Goal: Check status: Check status

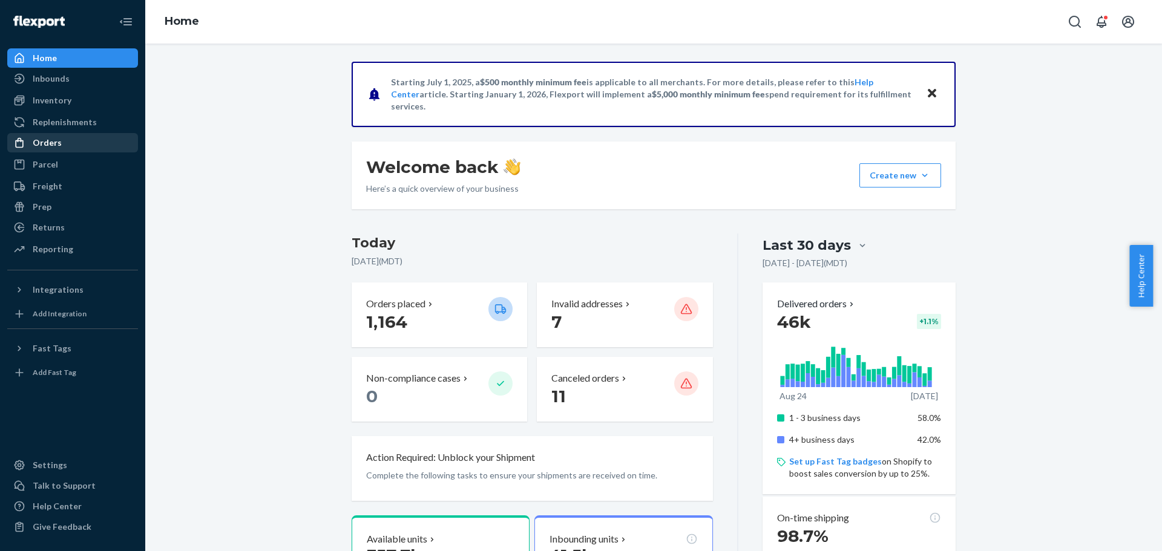
click at [53, 145] on div "Orders" at bounding box center [47, 143] width 29 height 12
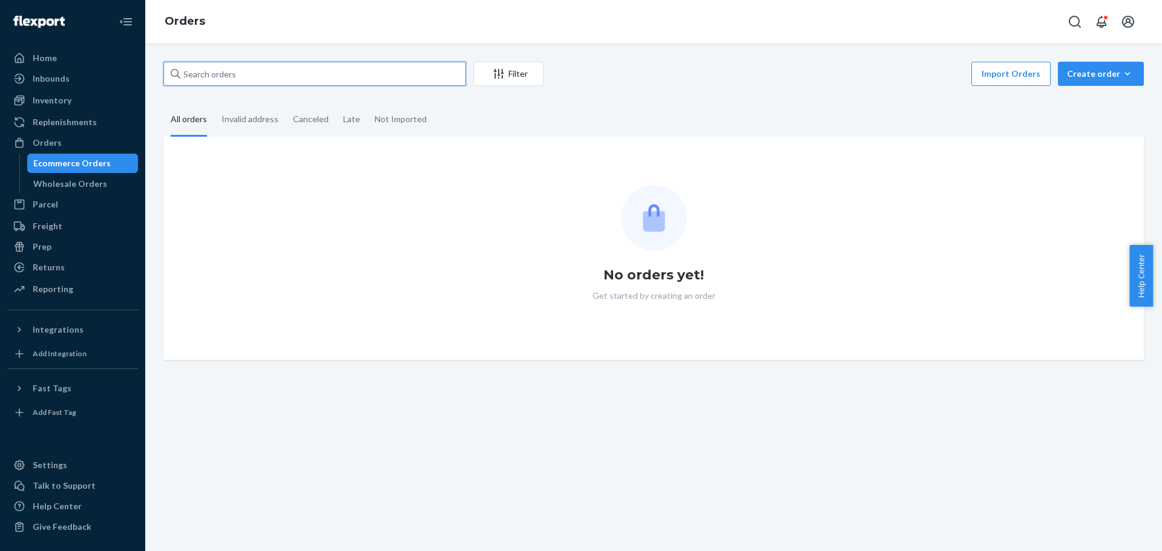
click at [217, 77] on input "text" at bounding box center [314, 74] width 303 height 24
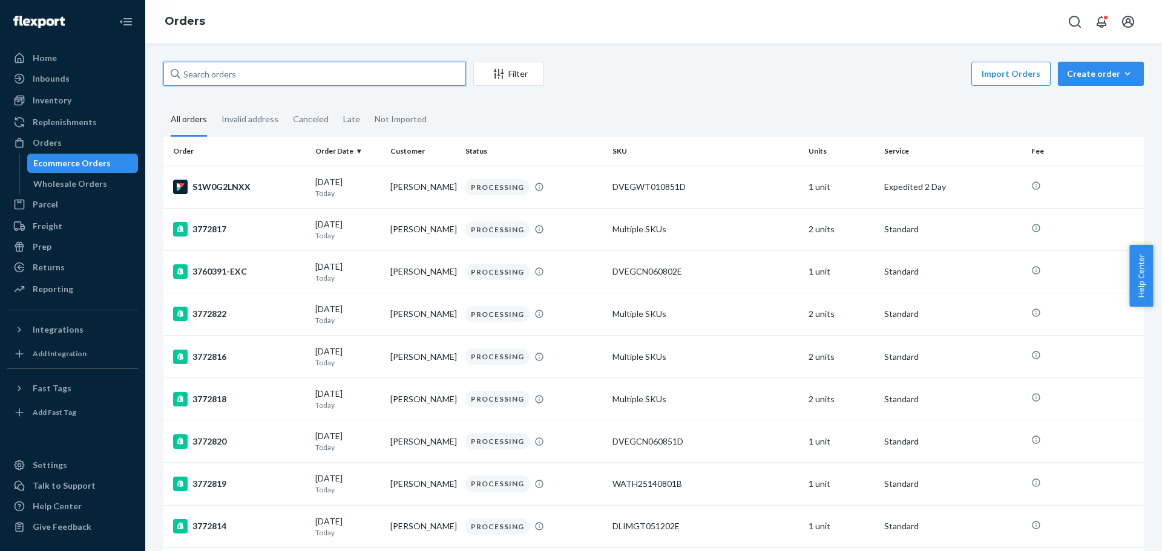
paste input "111-2412073-7585054"
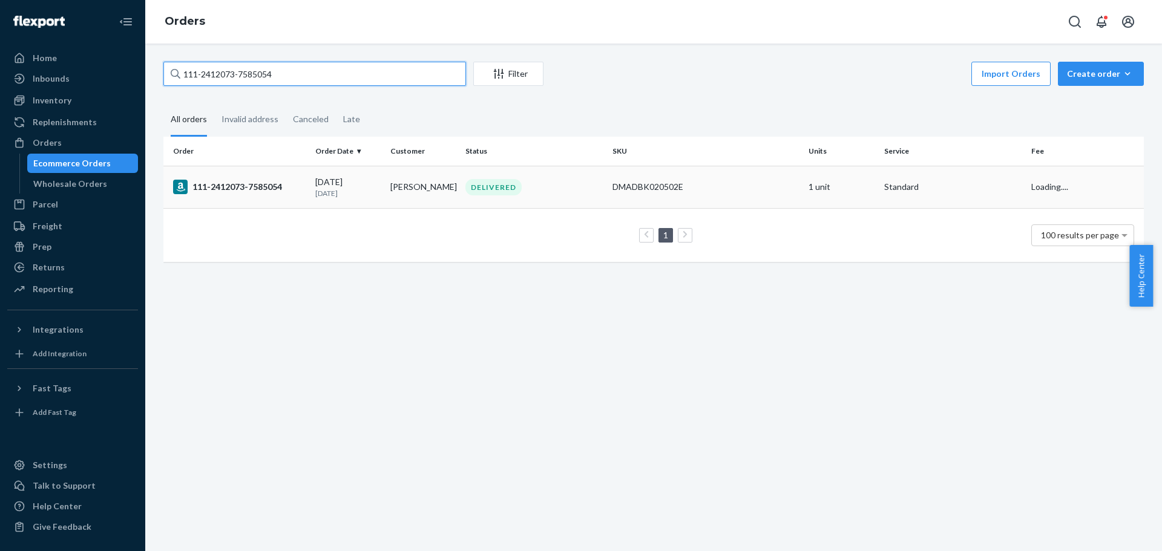
type input "111-2412073-7585054"
click at [209, 189] on div "111-2412073-7585054" at bounding box center [239, 187] width 133 height 15
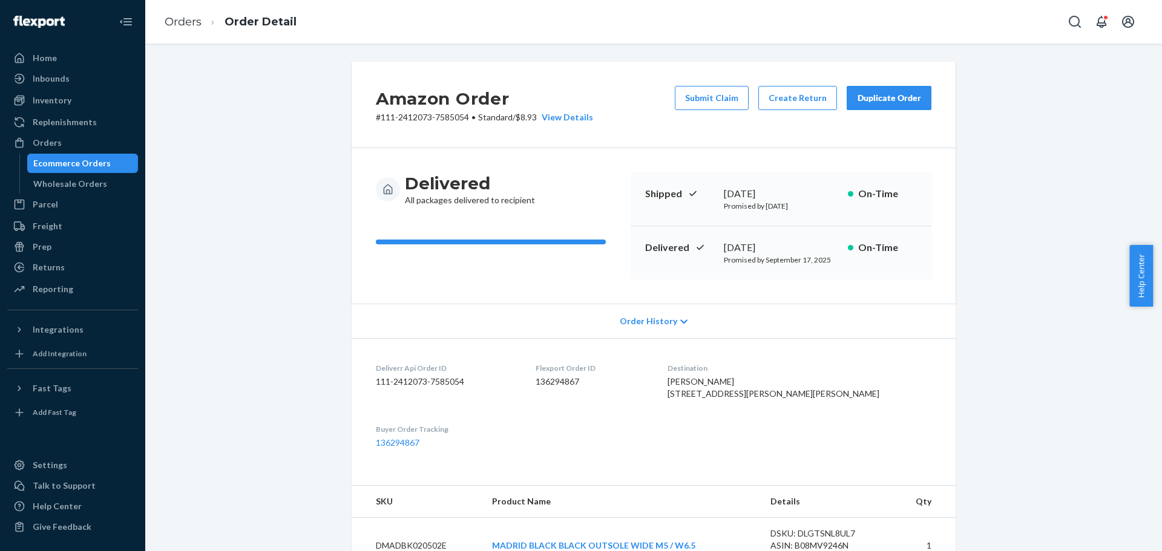
scroll to position [303, 0]
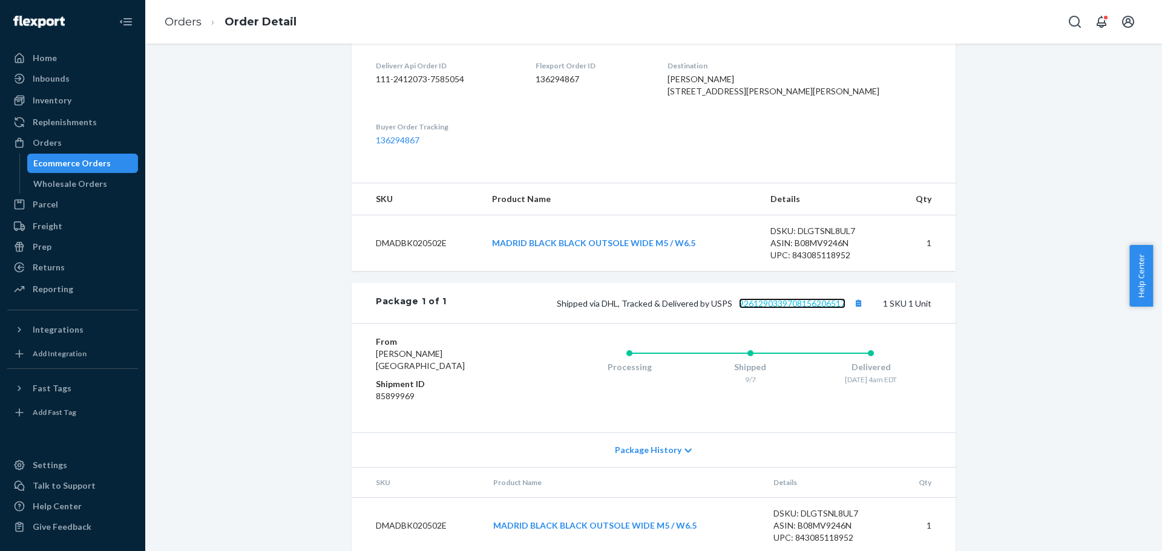
click at [761, 309] on link "9261290339708156206517" at bounding box center [792, 303] width 107 height 10
click at [37, 143] on div "Orders" at bounding box center [47, 143] width 29 height 12
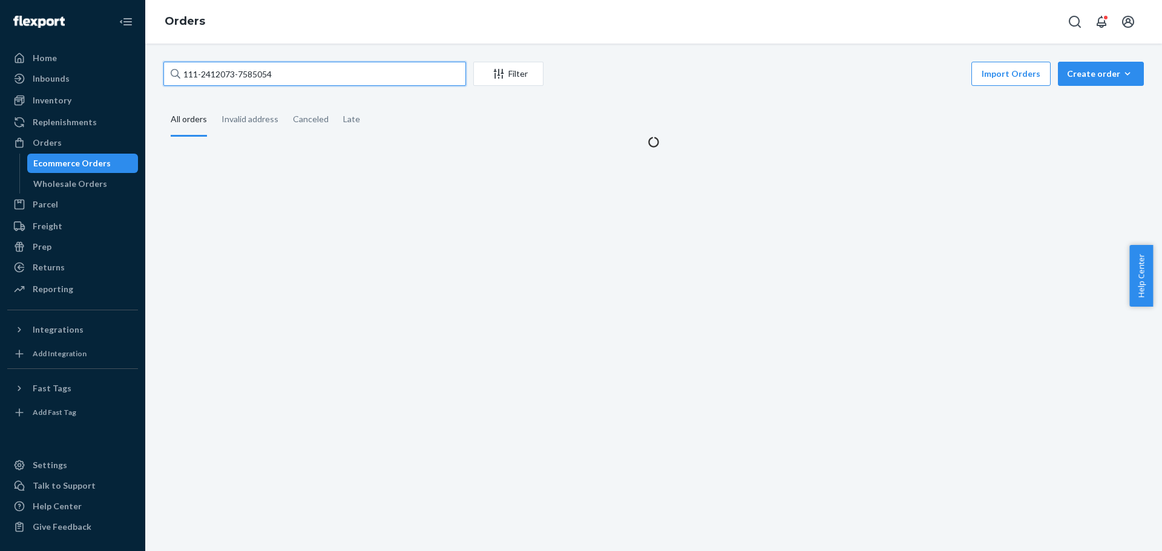
click at [234, 69] on input "111-2412073-7585054" at bounding box center [314, 74] width 303 height 24
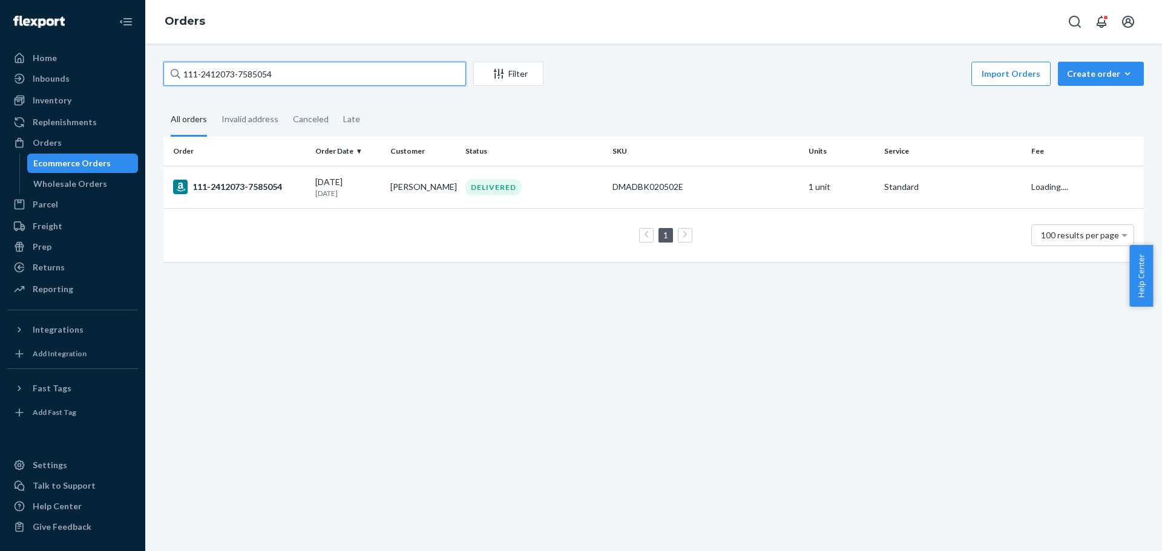
click at [234, 69] on input "111-2412073-7585054" at bounding box center [314, 74] width 303 height 24
paste input "[CREDIT_CARD_NUMBER]"
type input "113-4345346-2814663"
click at [245, 188] on div "113-4345346-2814663" at bounding box center [239, 187] width 133 height 15
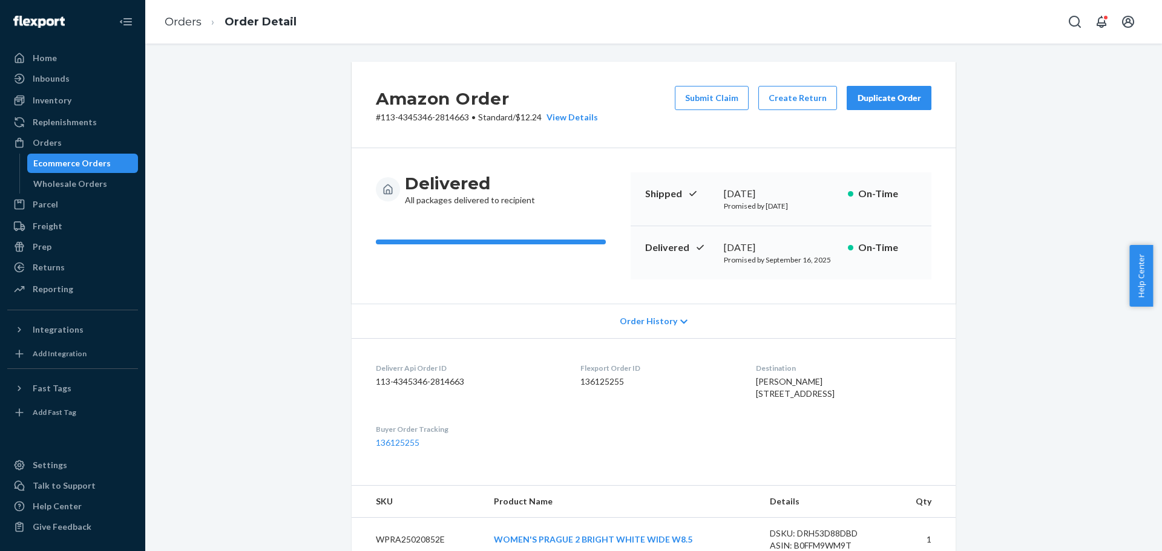
click at [760, 380] on span "[PERSON_NAME] [STREET_ADDRESS]" at bounding box center [795, 388] width 79 height 22
copy span "[PERSON_NAME]"
click at [49, 142] on div "Orders" at bounding box center [47, 143] width 29 height 12
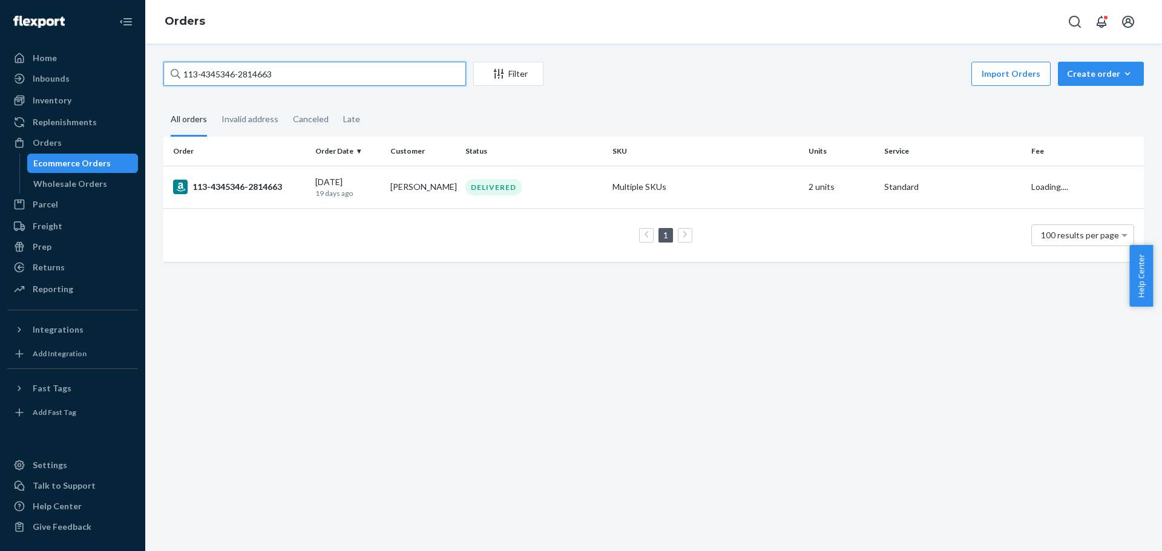
click at [201, 74] on input "113-4345346-2814663" at bounding box center [314, 74] width 303 height 24
paste input "[PERSON_NAME]"
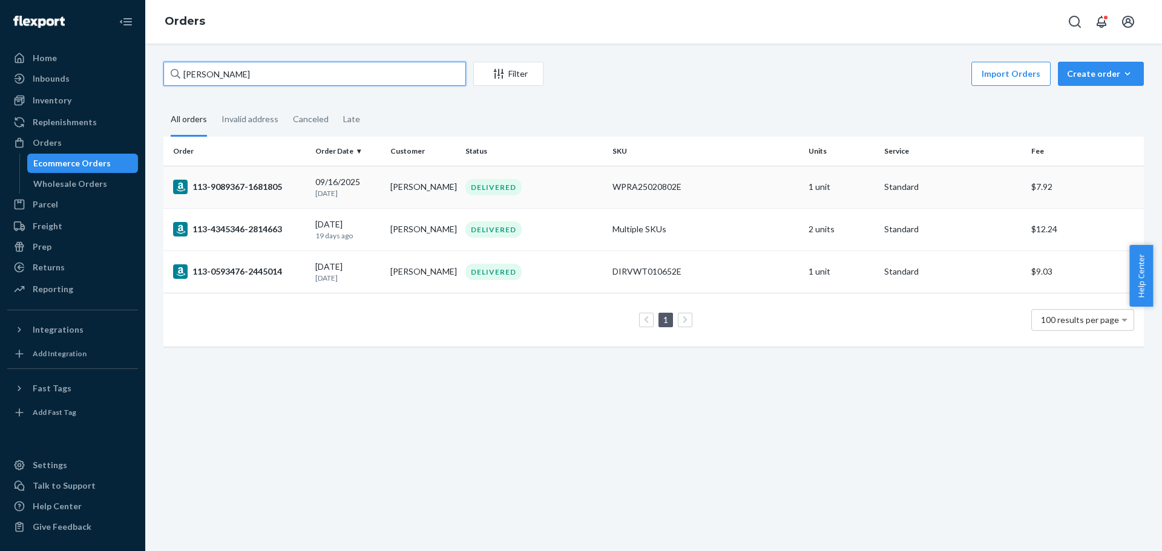
type input "[PERSON_NAME]"
click at [248, 185] on div "113-9089367-1681805" at bounding box center [239, 187] width 133 height 15
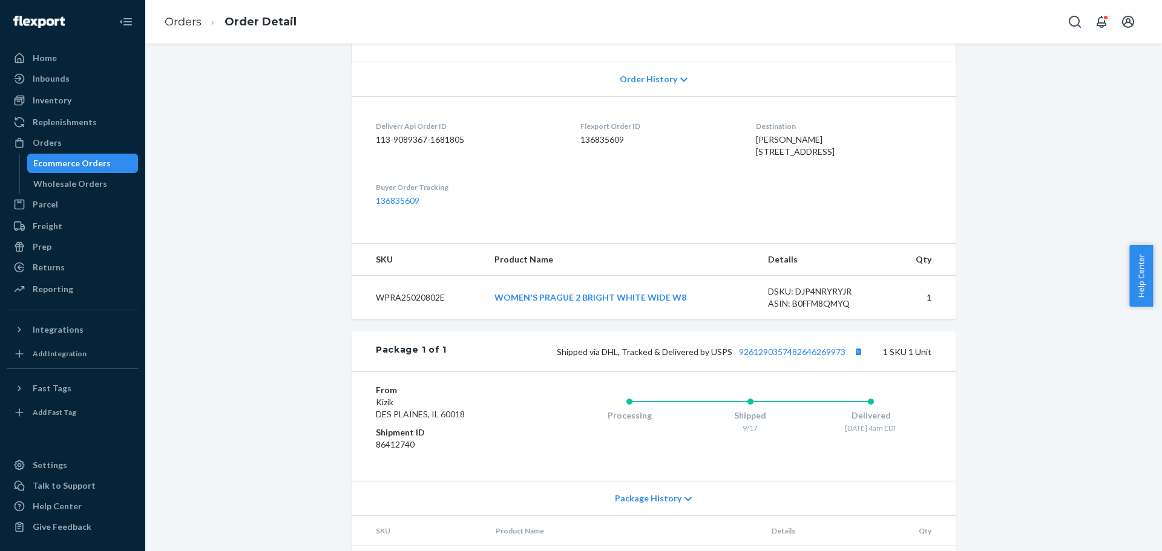
scroll to position [303, 0]
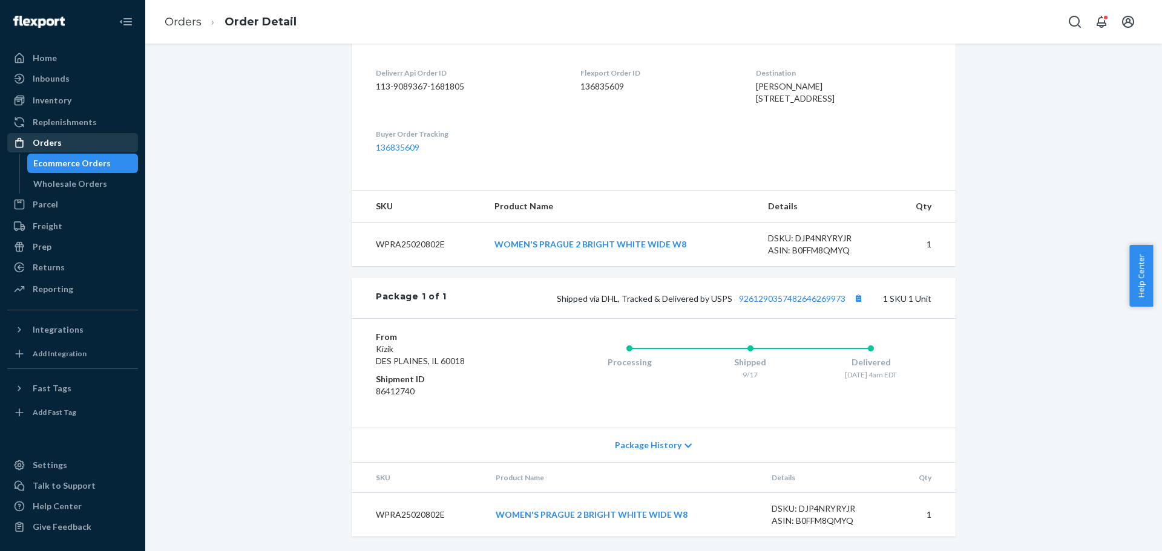
click at [63, 139] on div "Orders" at bounding box center [72, 142] width 128 height 17
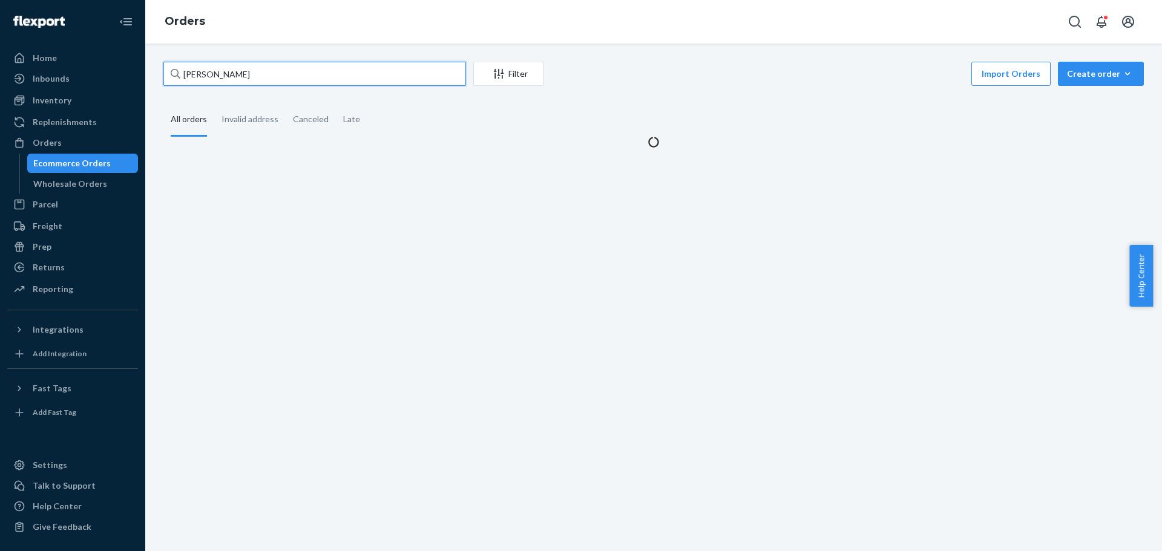
click at [248, 67] on input "[PERSON_NAME]" at bounding box center [314, 74] width 303 height 24
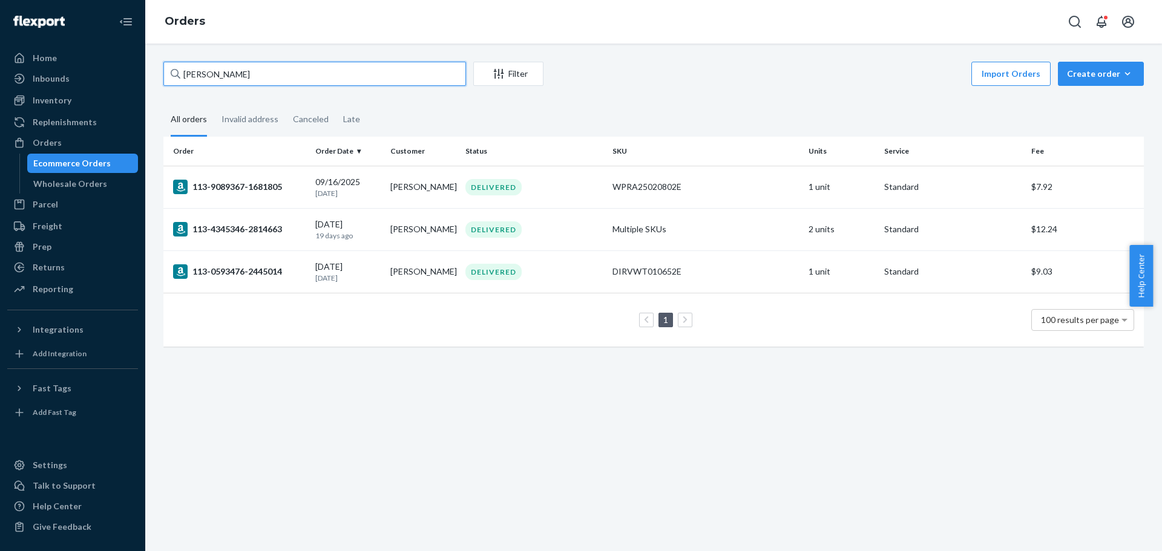
click at [248, 67] on input "[PERSON_NAME]" at bounding box center [314, 74] width 303 height 24
paste input "SO400310802"
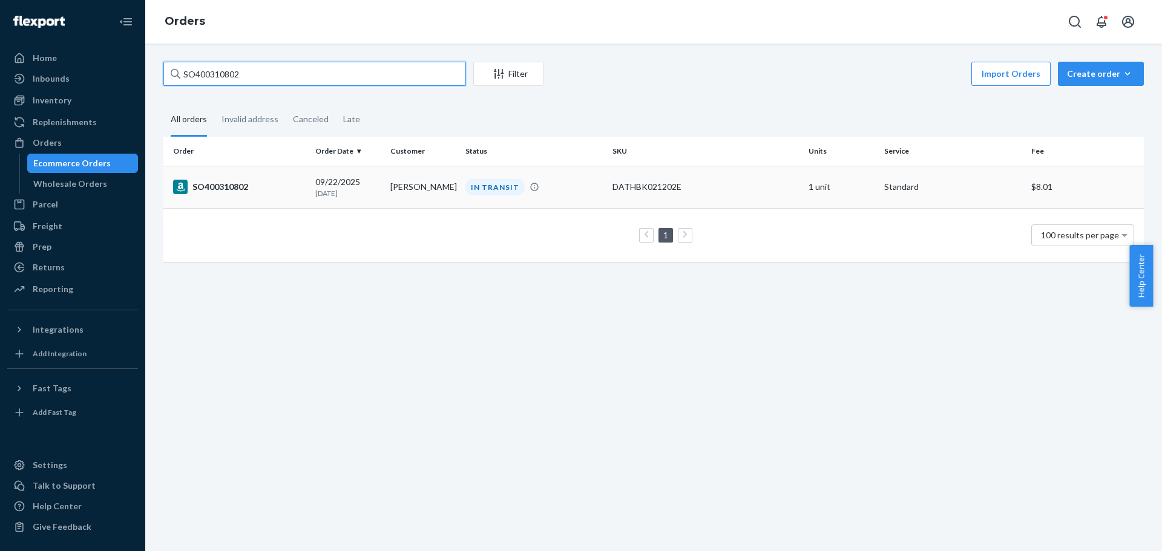
type input "SO400310802"
click at [236, 190] on div "SO400310802" at bounding box center [239, 187] width 133 height 15
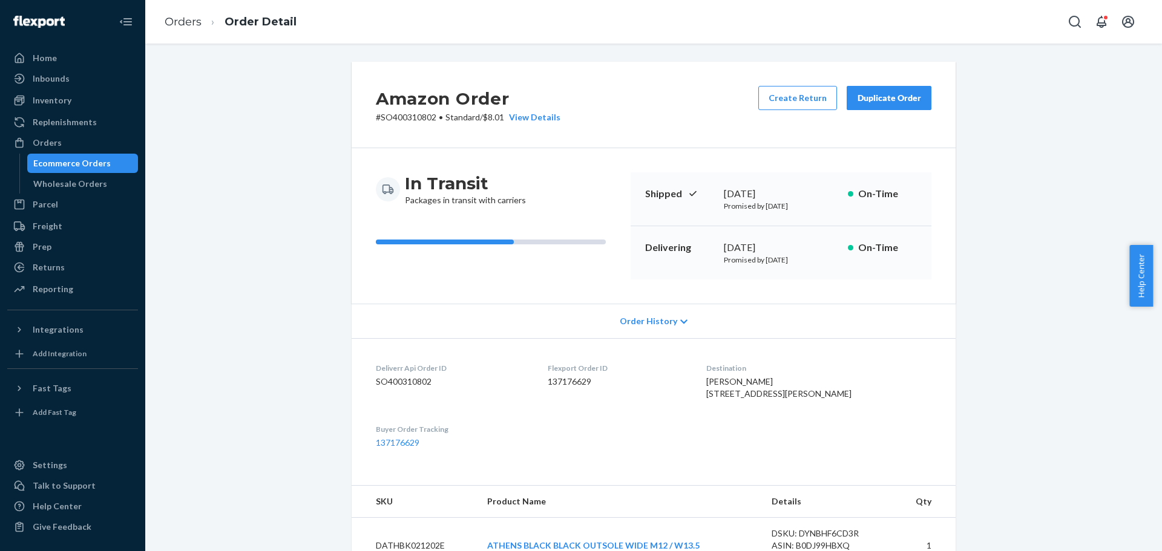
drag, startPoint x: 1083, startPoint y: 140, endPoint x: 788, endPoint y: 142, distance: 294.8
click at [1083, 140] on div "Amazon Order # SO400310802 • Standard / $8.01 View Details Create Return Duplic…" at bounding box center [653, 466] width 999 height 809
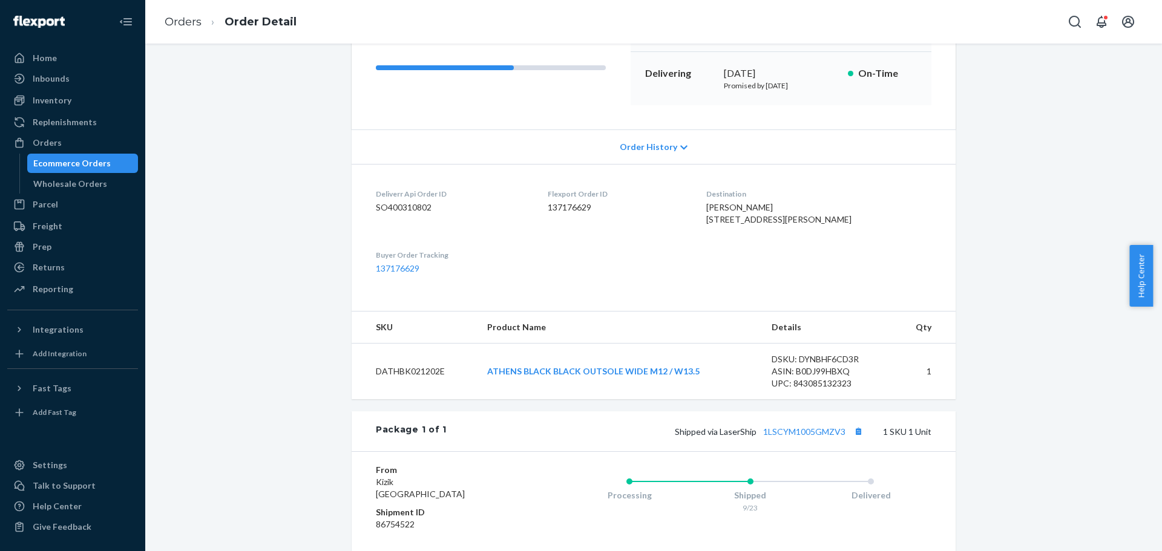
scroll to position [303, 0]
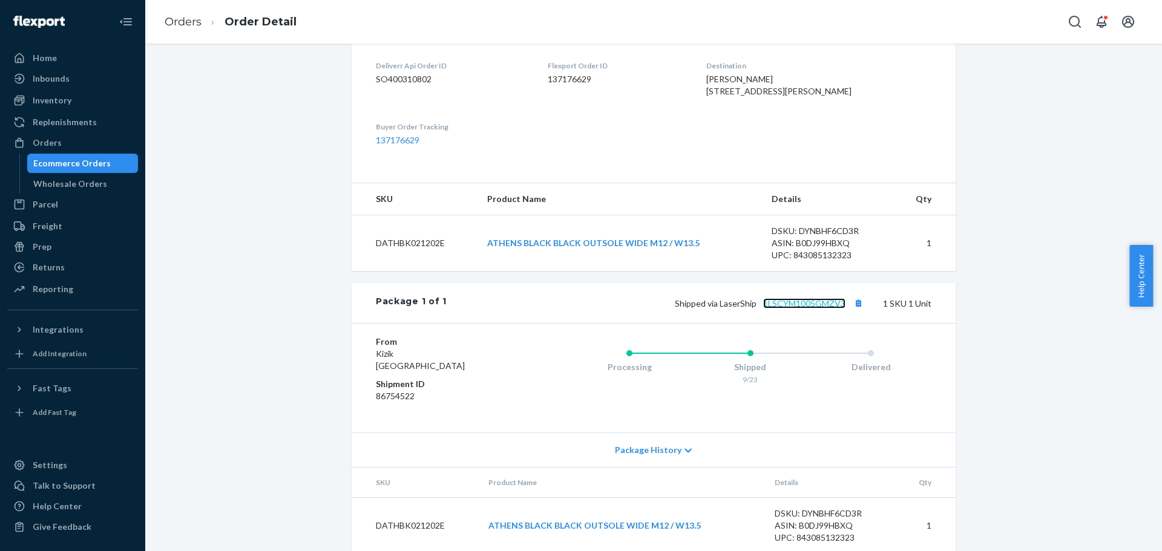
click at [802, 309] on link "1LSCYM1005GMZV3" at bounding box center [804, 303] width 82 height 10
drag, startPoint x: 73, startPoint y: 136, endPoint x: 136, endPoint y: 120, distance: 64.9
click at [72, 136] on div "Orders" at bounding box center [72, 142] width 128 height 17
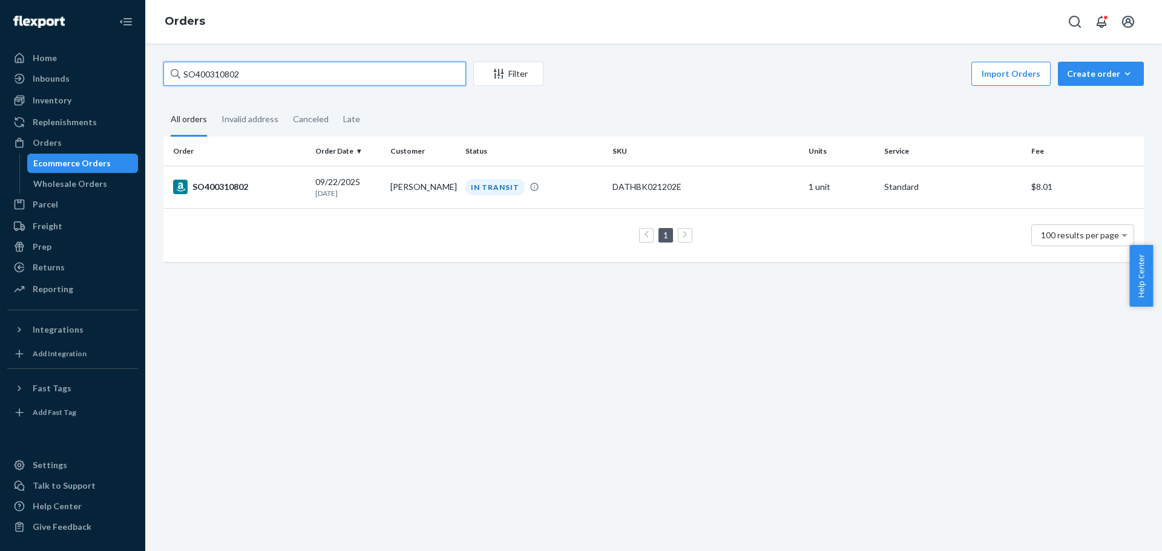
click at [198, 70] on input "SO400310802" at bounding box center [314, 74] width 303 height 24
click at [200, 70] on input "SO400310802" at bounding box center [314, 74] width 303 height 24
paste input "3"
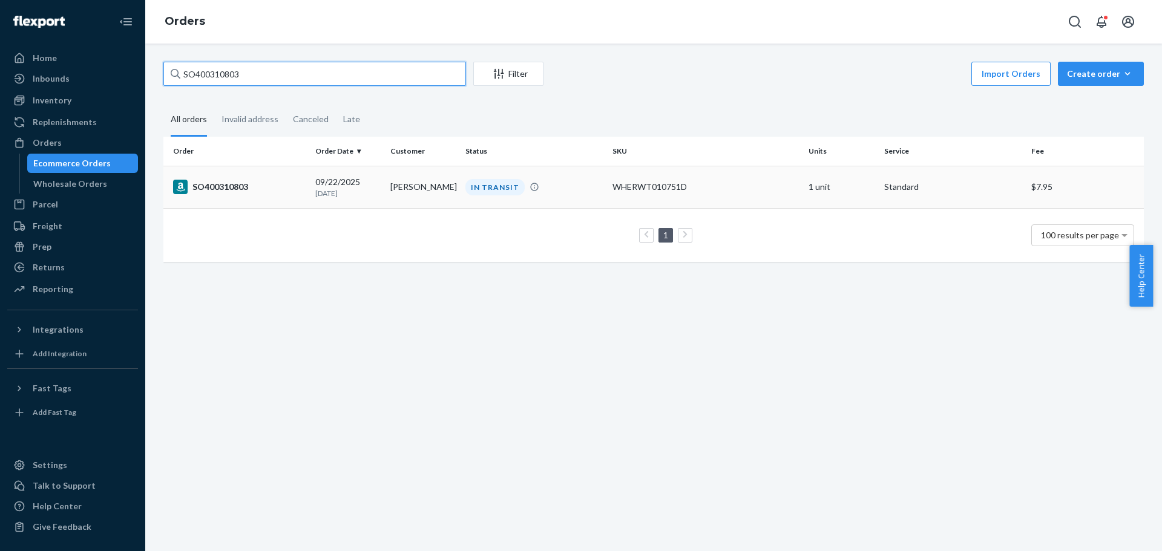
type input "SO400310803"
click at [235, 191] on div "SO400310803" at bounding box center [239, 187] width 133 height 15
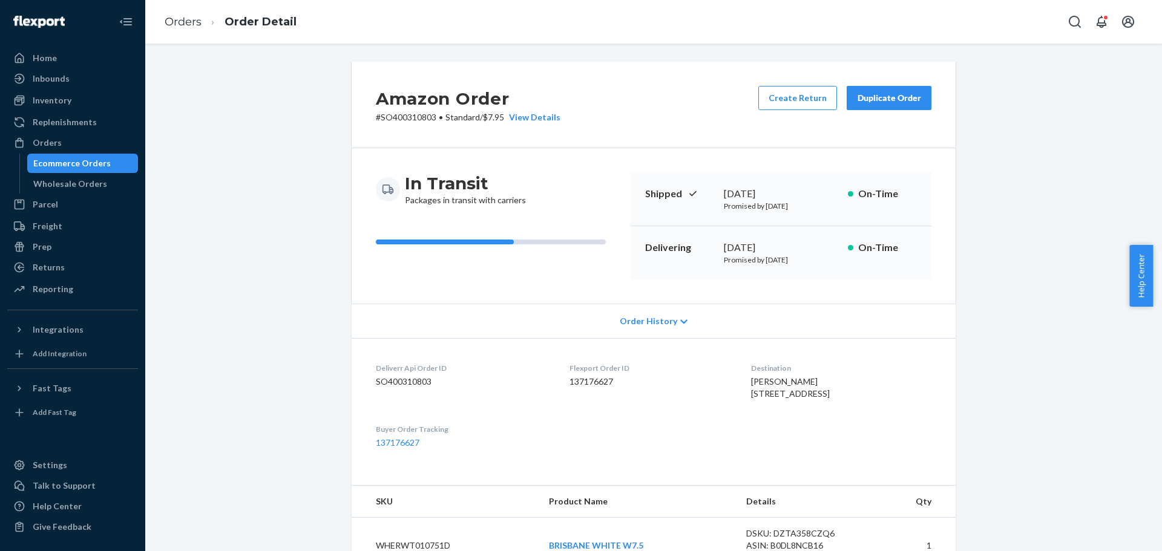
drag, startPoint x: 1087, startPoint y: 305, endPoint x: 1005, endPoint y: 304, distance: 81.7
click at [1087, 305] on div "Amazon Order # SO400310803 • Standard / $7.95 View Details Create Return Duplic…" at bounding box center [653, 466] width 999 height 809
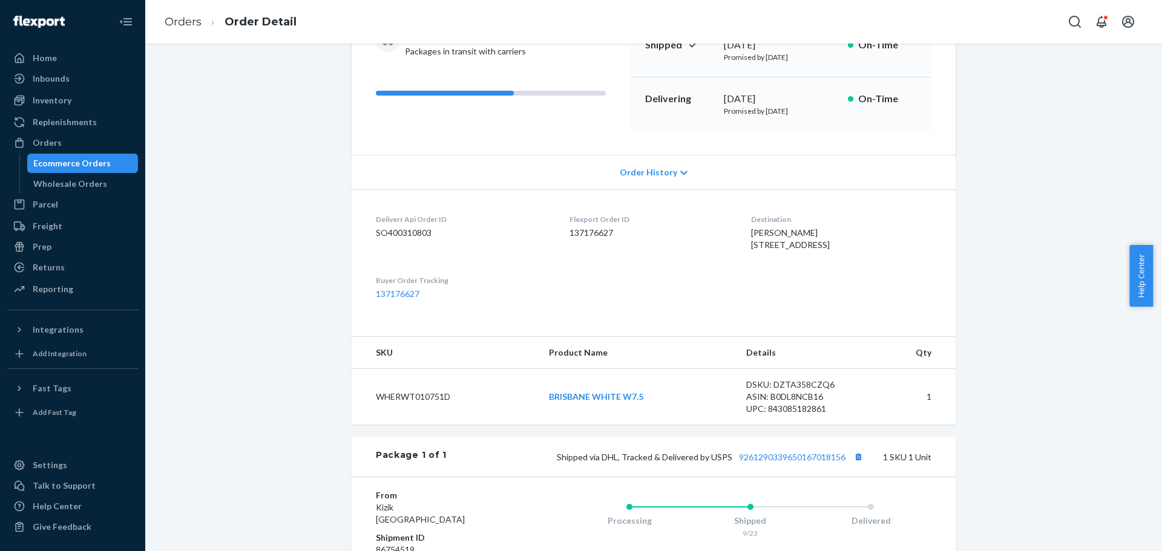
scroll to position [303, 0]
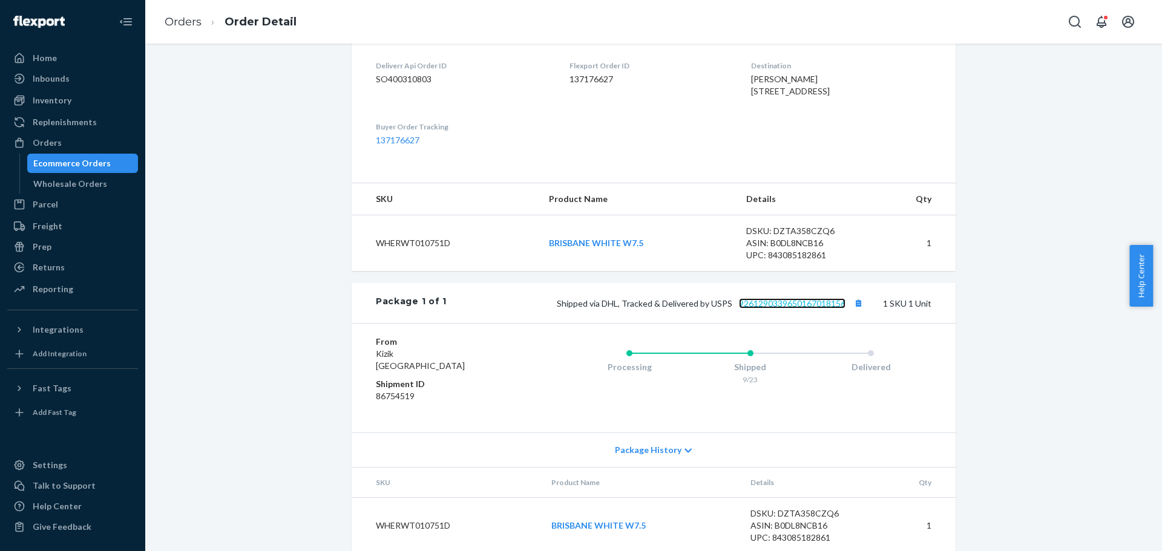
click at [765, 309] on link "9261290339650167018156" at bounding box center [792, 303] width 107 height 10
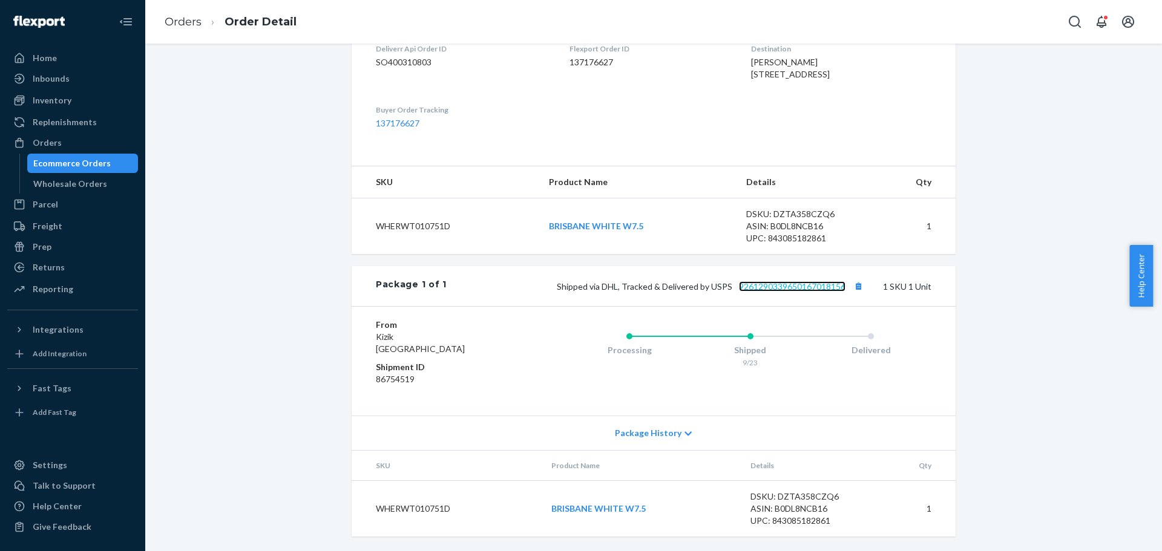
scroll to position [344, 0]
